Goal: Navigation & Orientation: Understand site structure

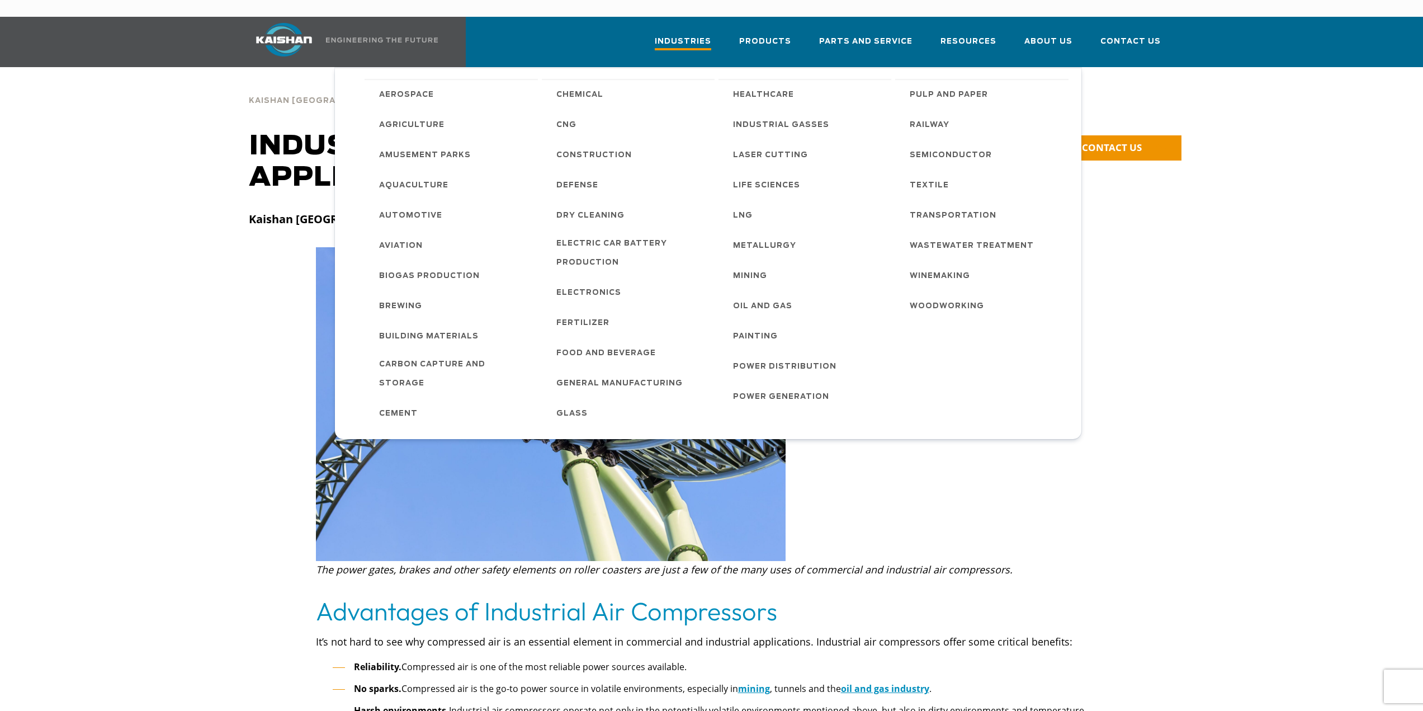
click at [696, 35] on span "Industries" at bounding box center [683, 42] width 56 height 15
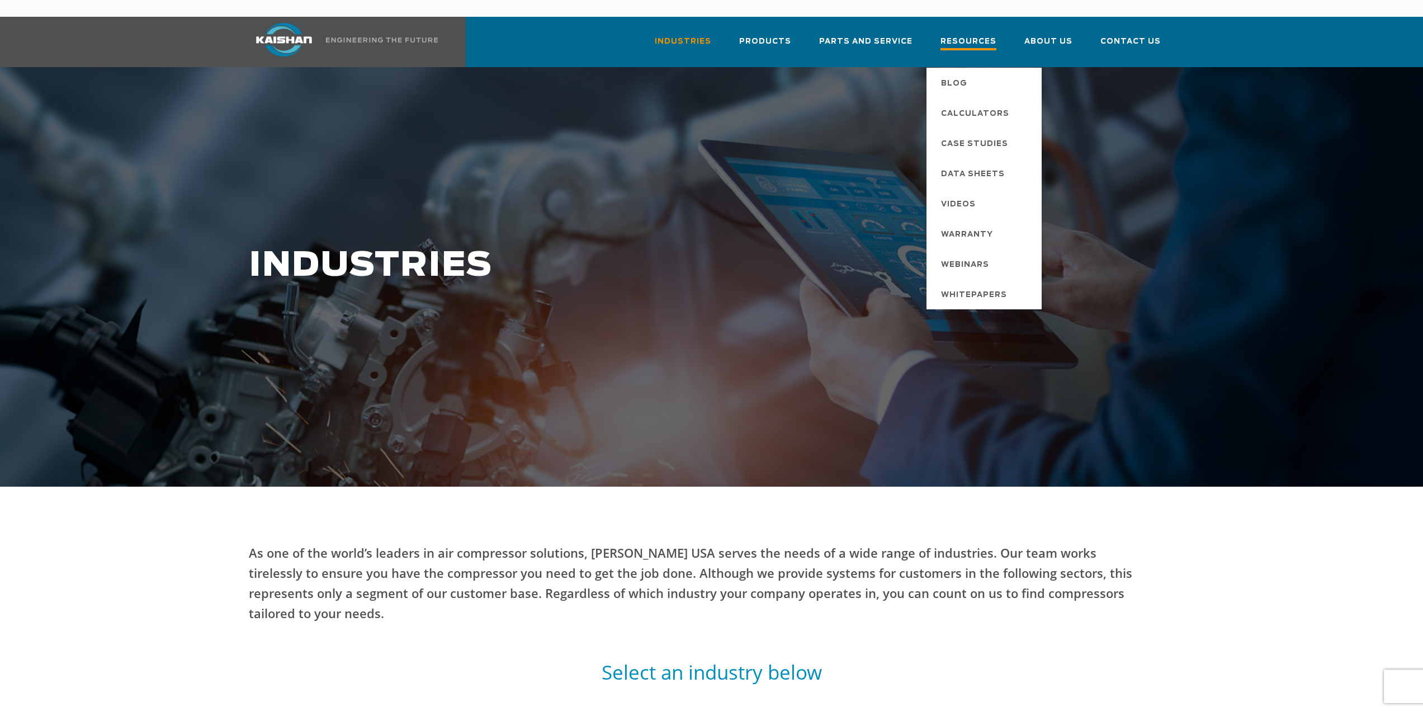
click at [995, 35] on span "Resources" at bounding box center [968, 42] width 56 height 15
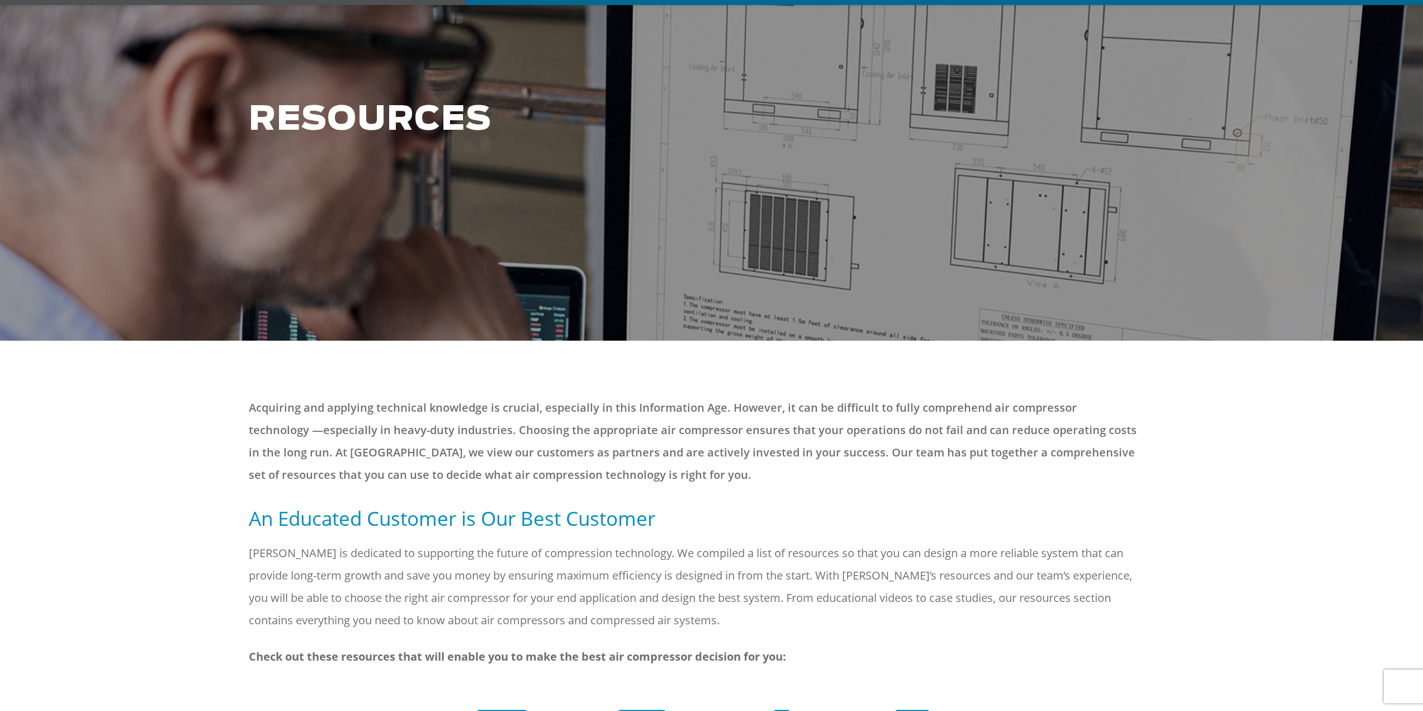
scroll to position [280, 0]
